Goal: Check status: Check status

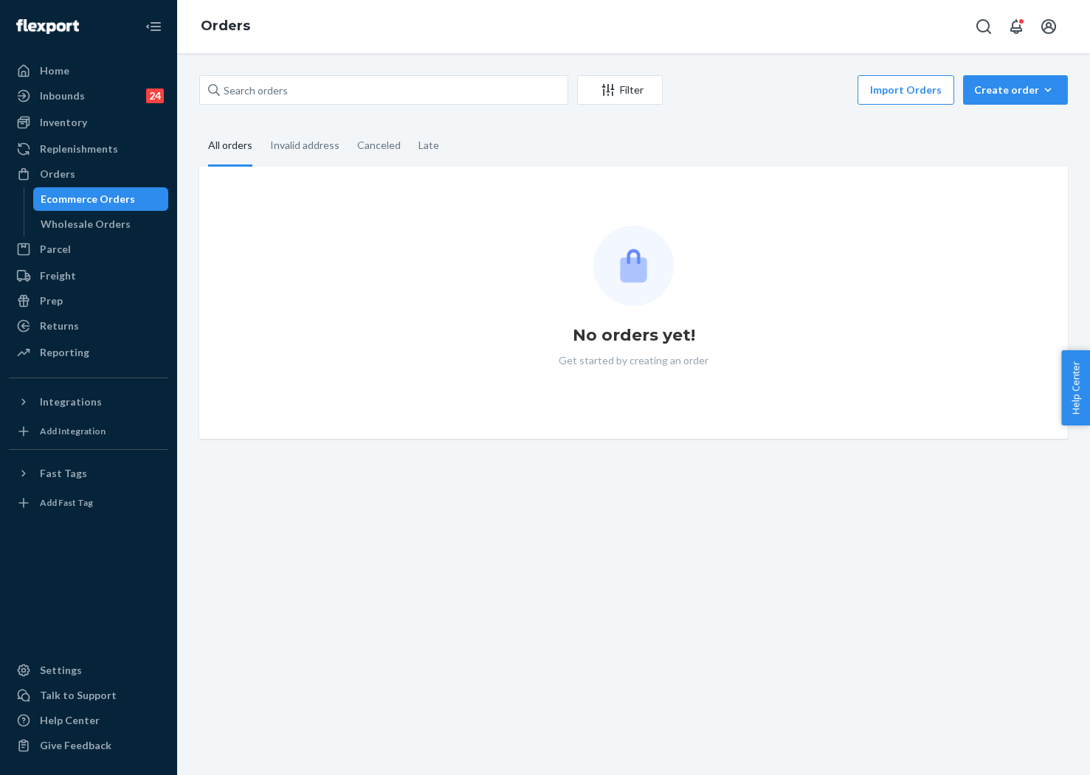
type input "255169349"
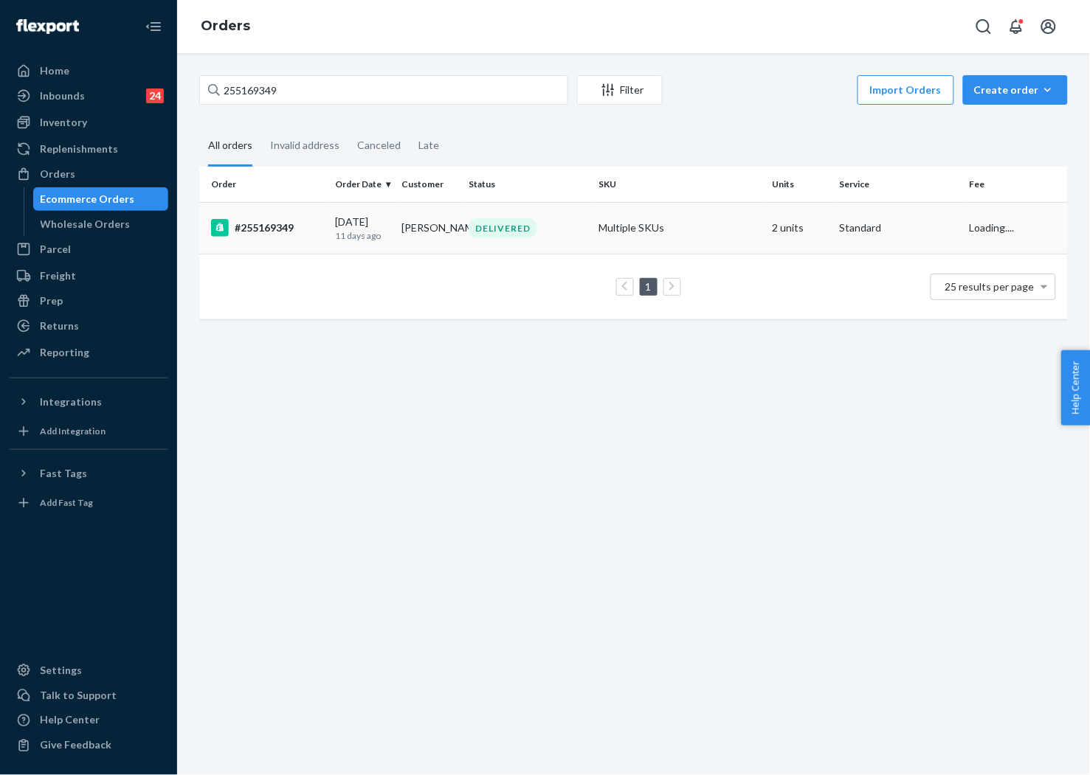
click at [418, 241] on td "[PERSON_NAME]" at bounding box center [429, 228] width 66 height 52
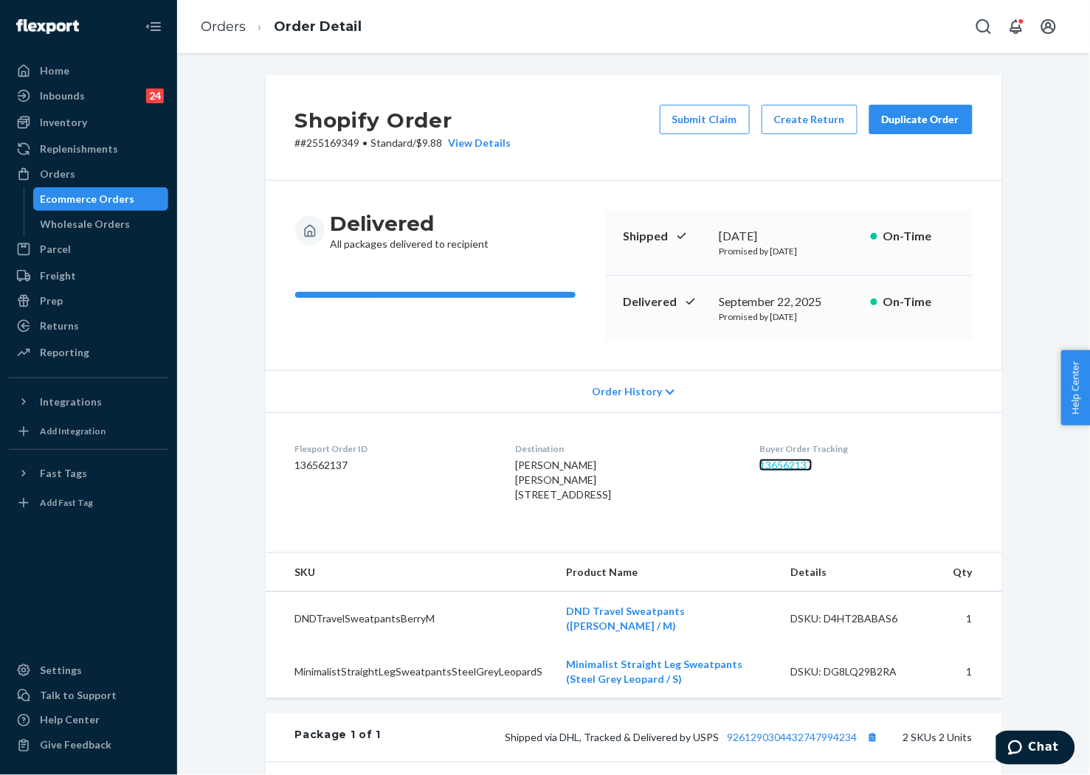
click at [799, 461] on link "136562137" at bounding box center [785, 465] width 53 height 13
click at [82, 118] on div "Inventory" at bounding box center [63, 122] width 47 height 15
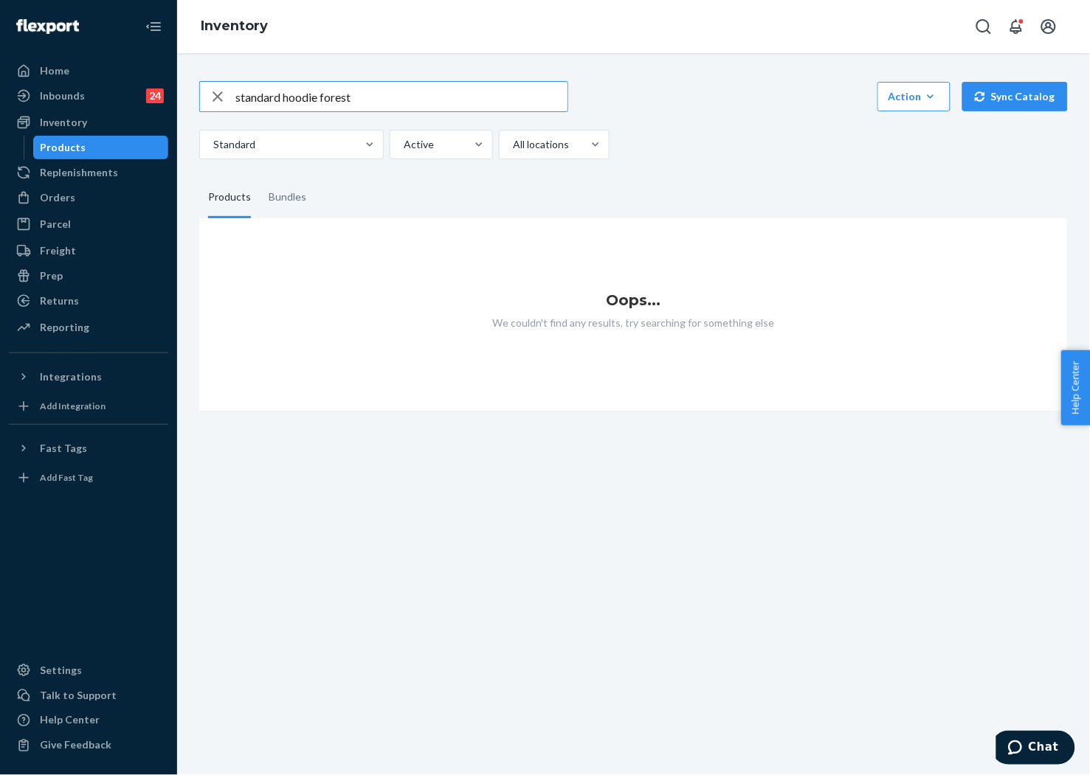
type input "standard hoodie forest"
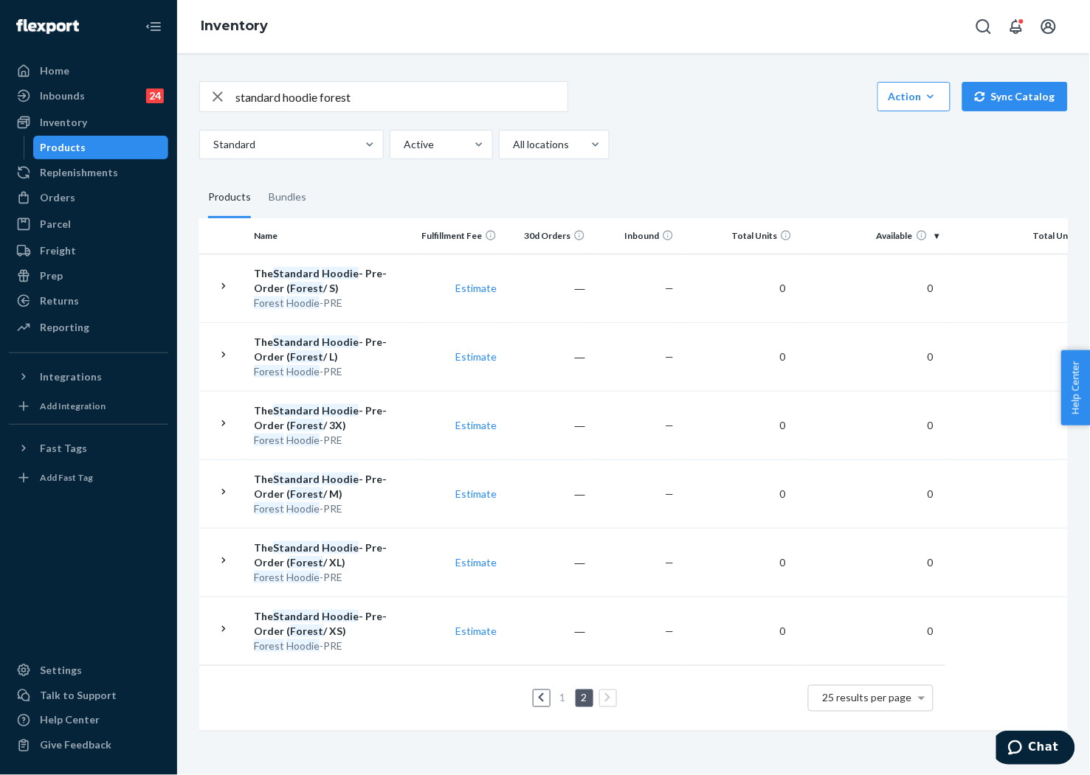
scroll to position [0, 24]
click at [546, 697] on link at bounding box center [542, 699] width 16 height 18
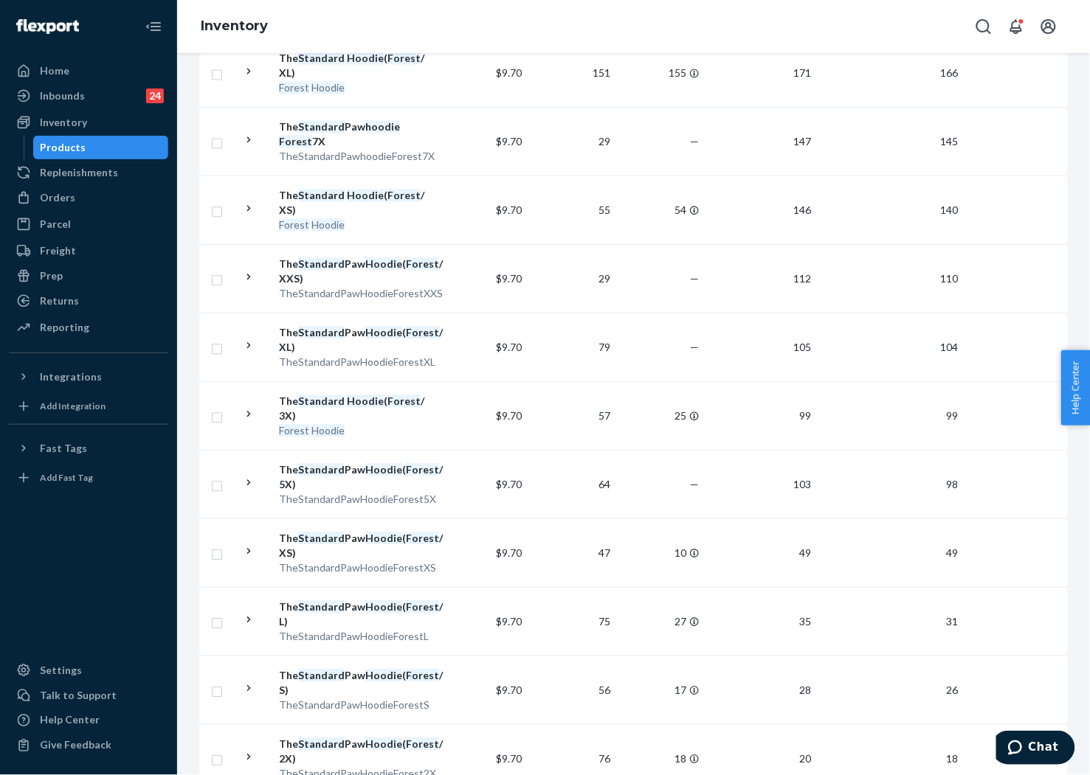
scroll to position [1147, 0]
